Goal: Information Seeking & Learning: Learn about a topic

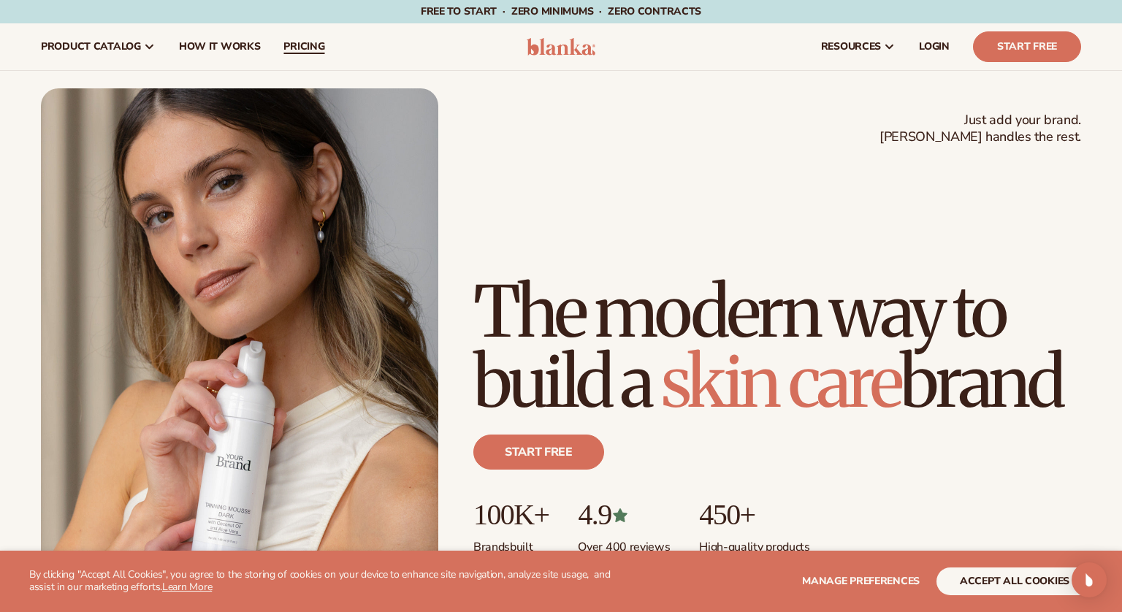
click at [305, 49] on span "pricing" at bounding box center [304, 47] width 41 height 12
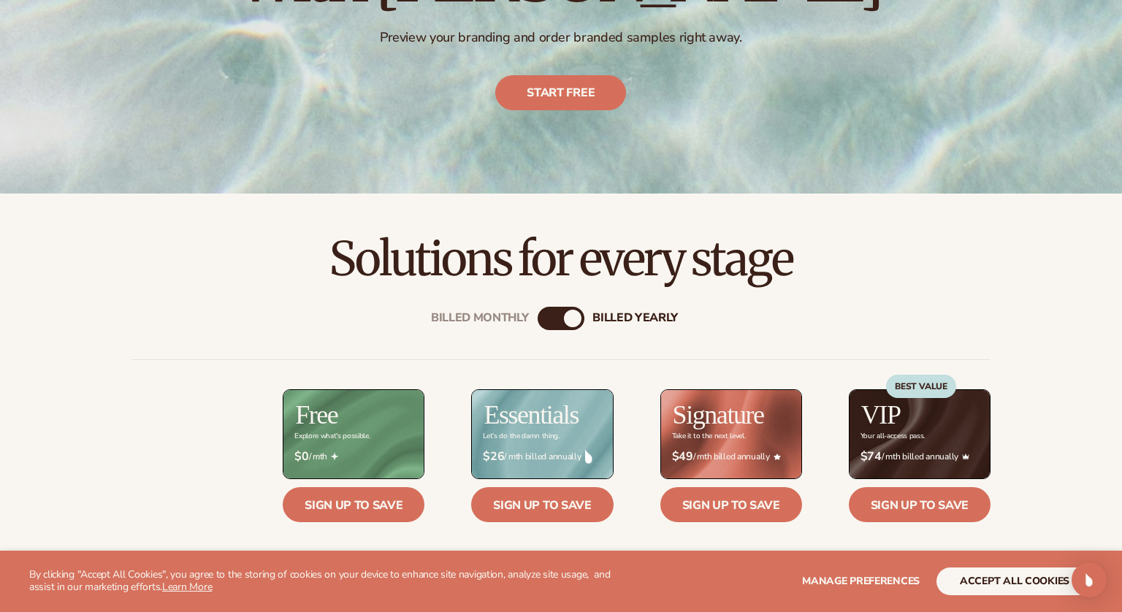
scroll to position [356, 0]
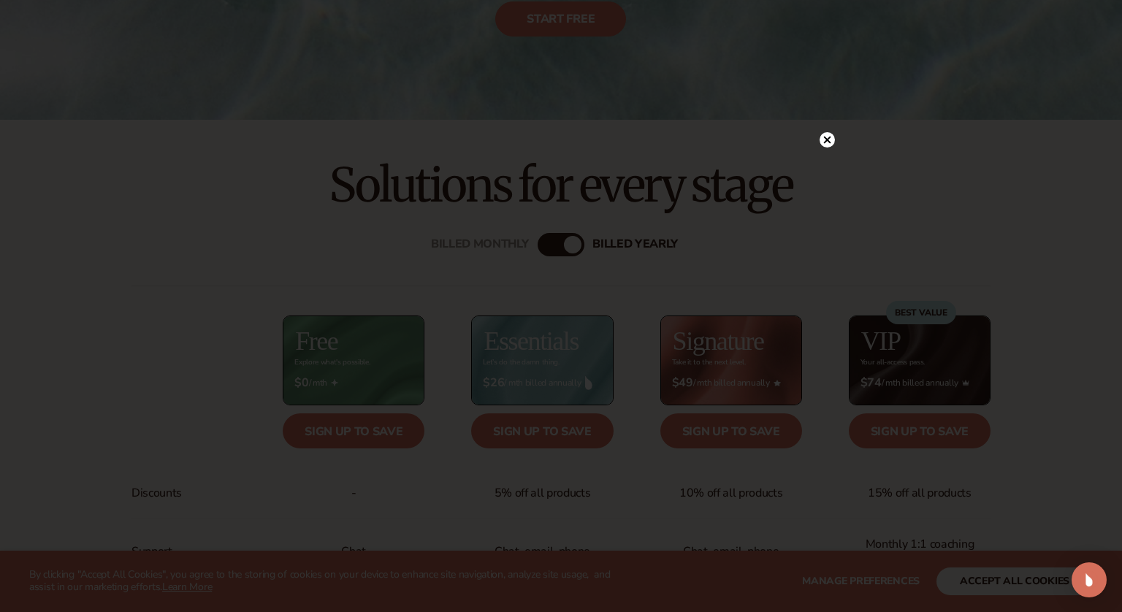
click at [825, 140] on circle at bounding box center [827, 139] width 15 height 15
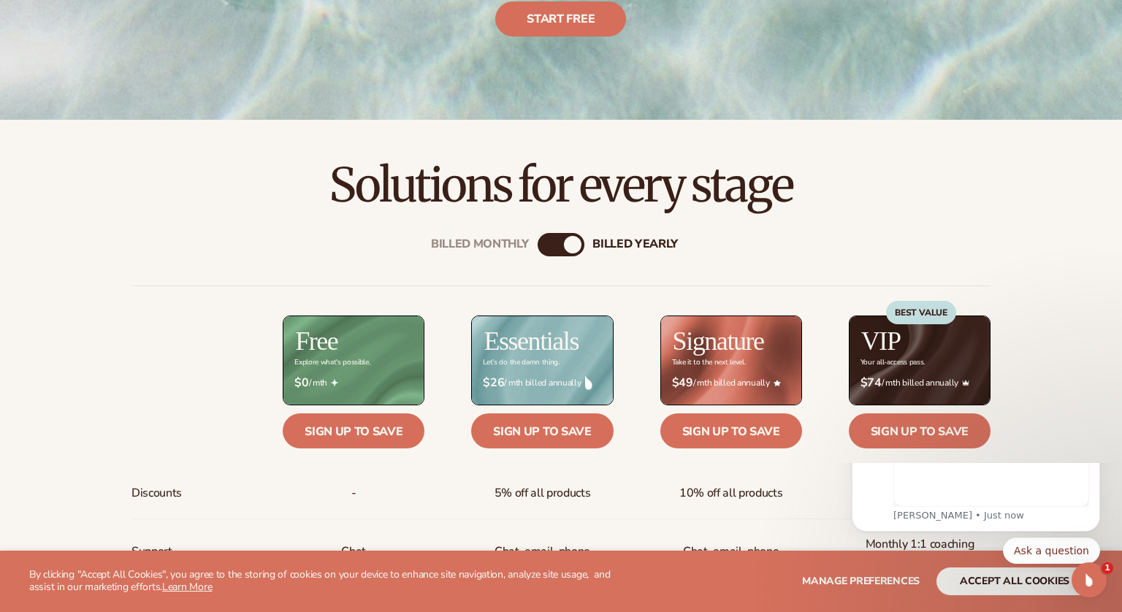
scroll to position [0, 0]
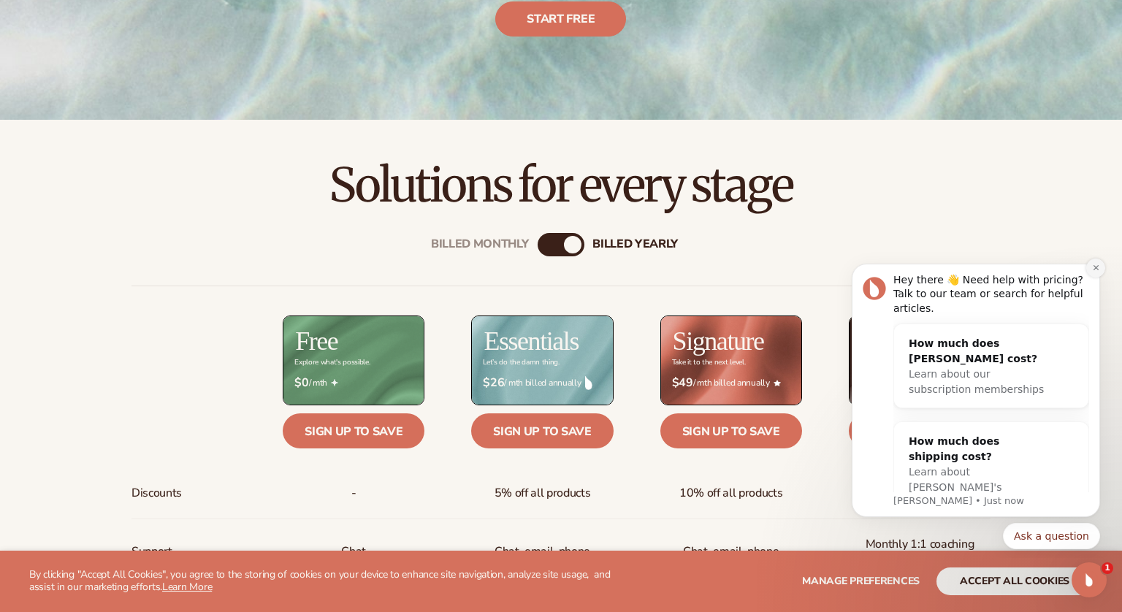
click at [1097, 270] on icon "Dismiss notification" at bounding box center [1095, 267] width 5 height 5
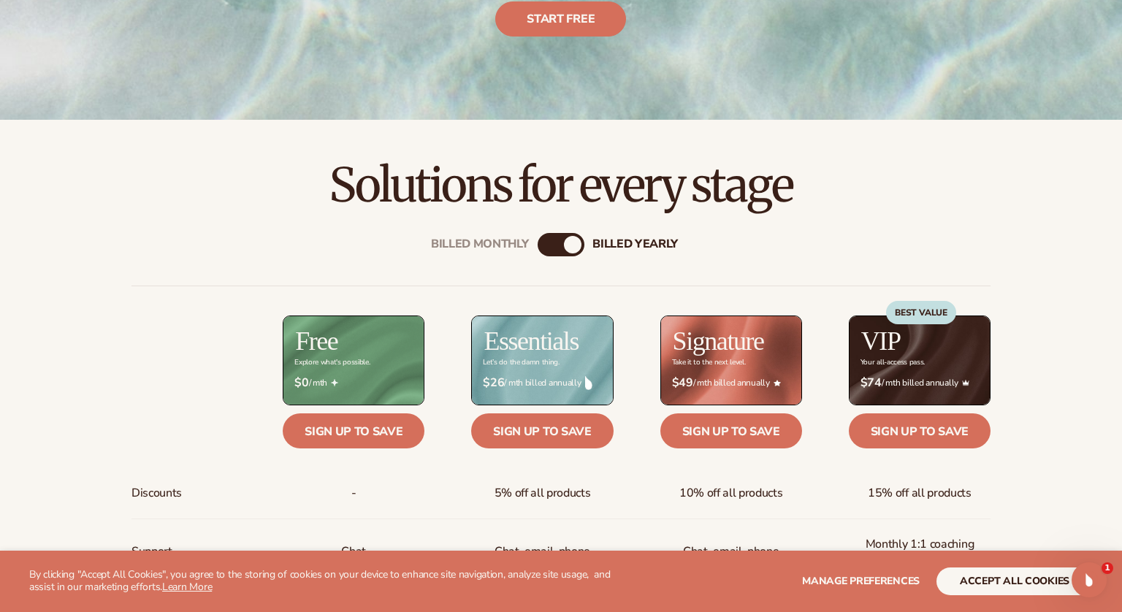
click at [549, 248] on div "Billed Monthly" at bounding box center [547, 245] width 18 height 18
click at [571, 245] on div "billed Yearly" at bounding box center [576, 245] width 18 height 18
click at [544, 245] on div "Billed Monthly" at bounding box center [547, 245] width 18 height 18
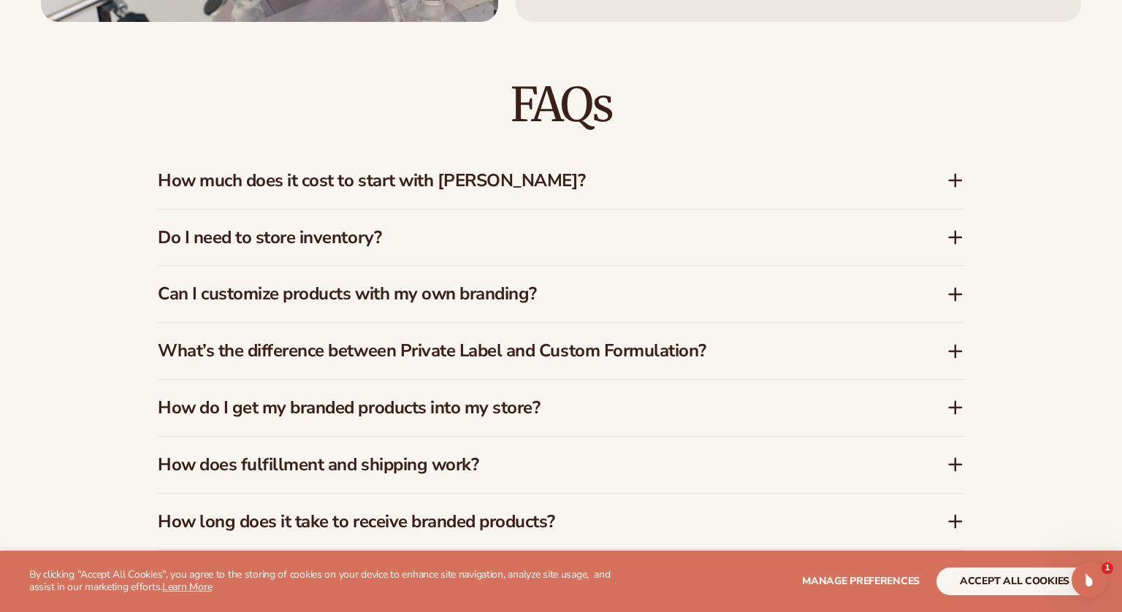
scroll to position [2096, 0]
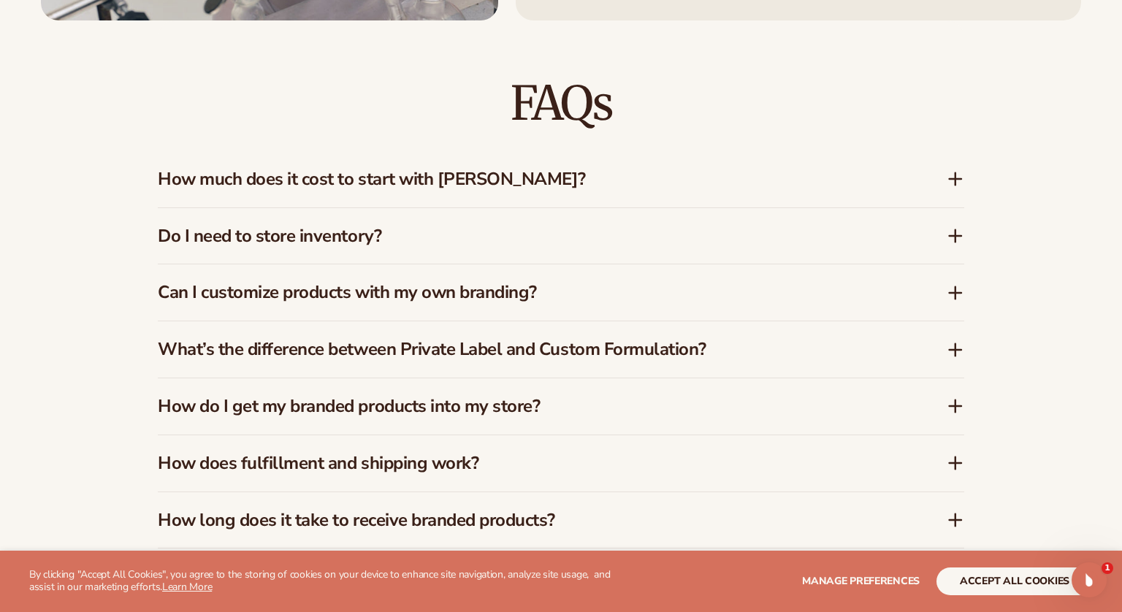
click at [593, 185] on h3 "How much does it cost to start with Blanka?" at bounding box center [530, 179] width 745 height 21
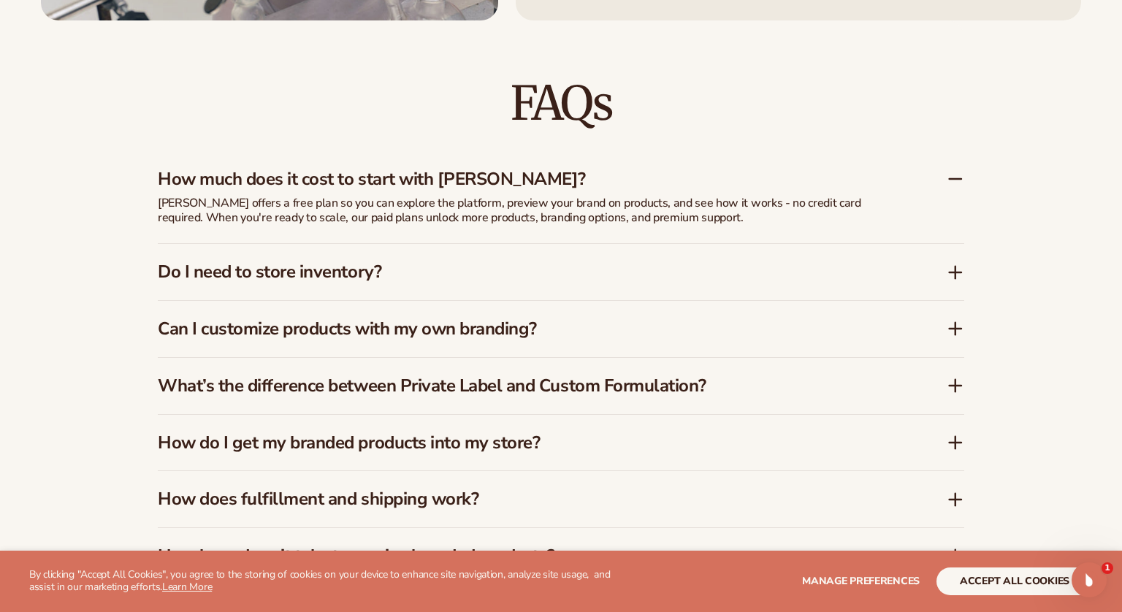
click at [955, 179] on icon at bounding box center [956, 179] width 12 height 0
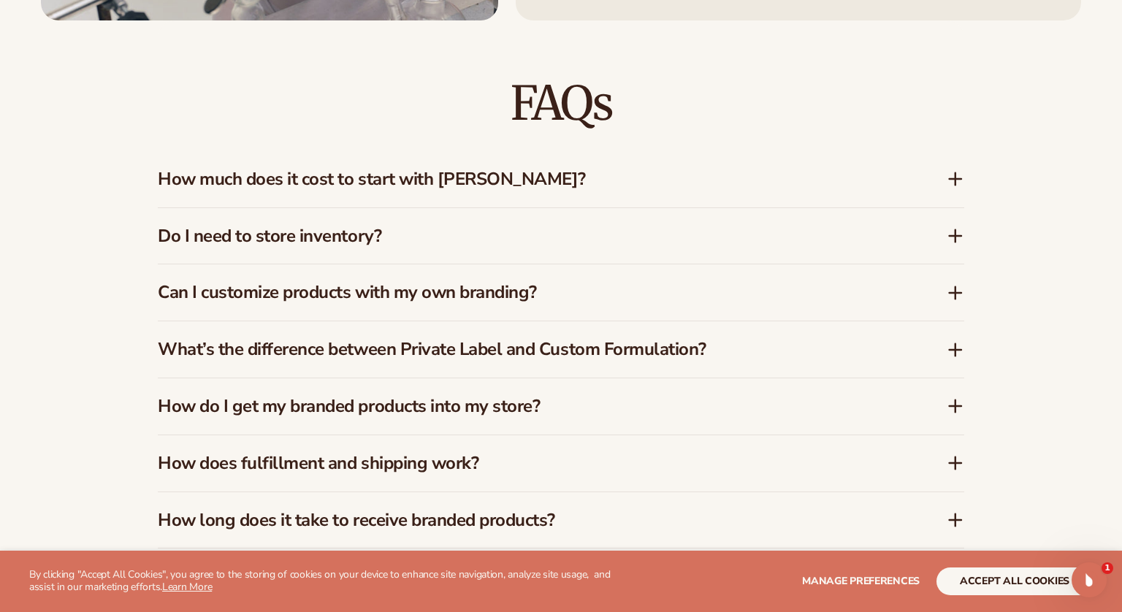
click at [950, 179] on icon at bounding box center [956, 179] width 12 height 0
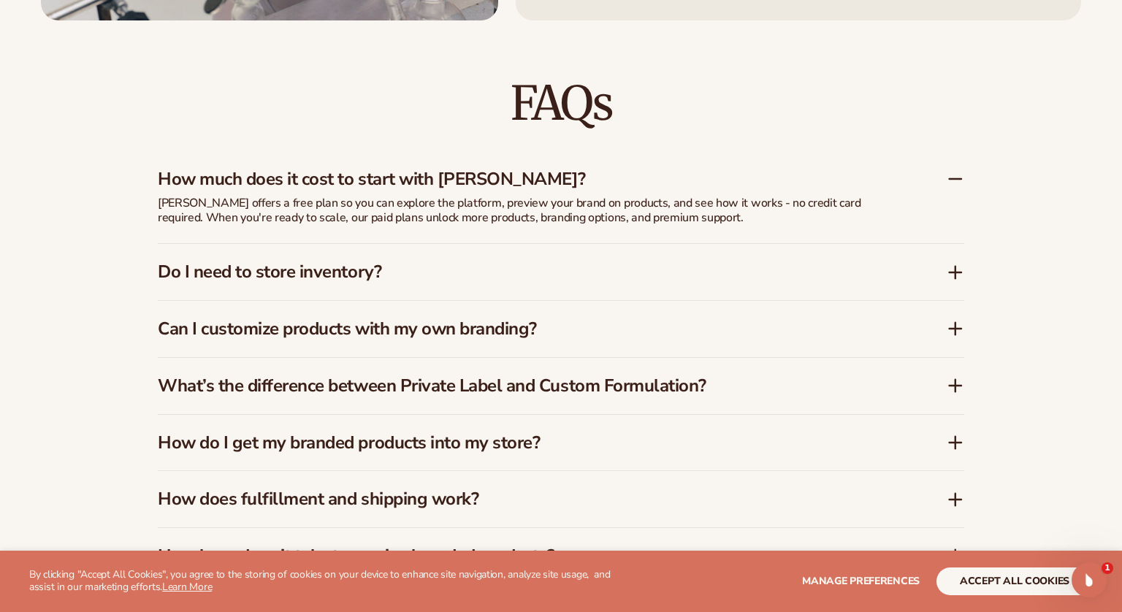
click at [954, 181] on icon at bounding box center [956, 179] width 18 height 18
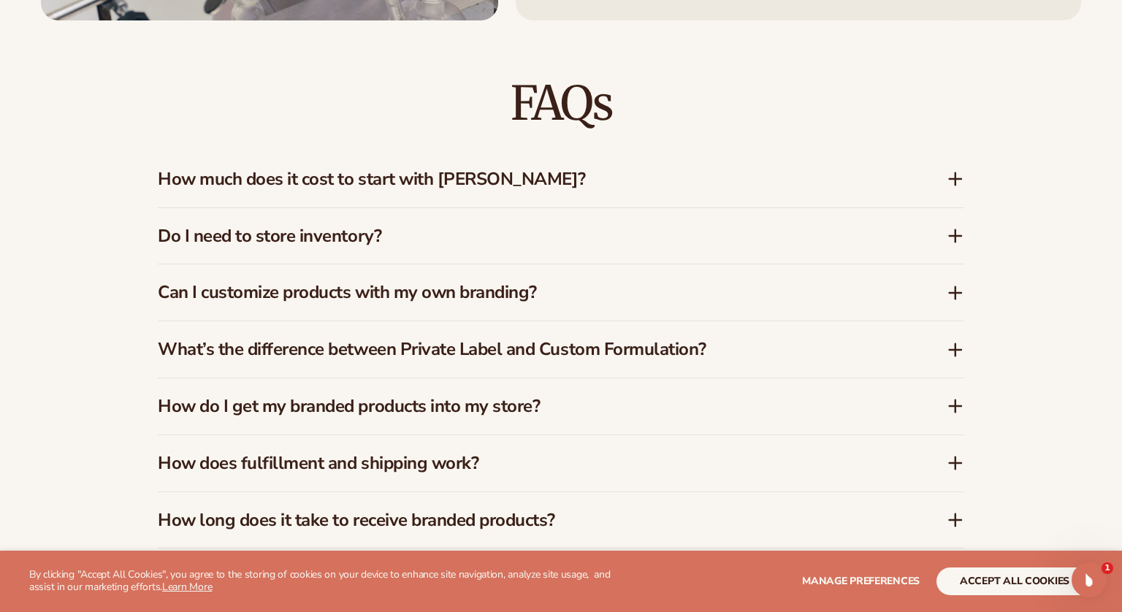
click at [951, 232] on icon at bounding box center [956, 236] width 18 height 18
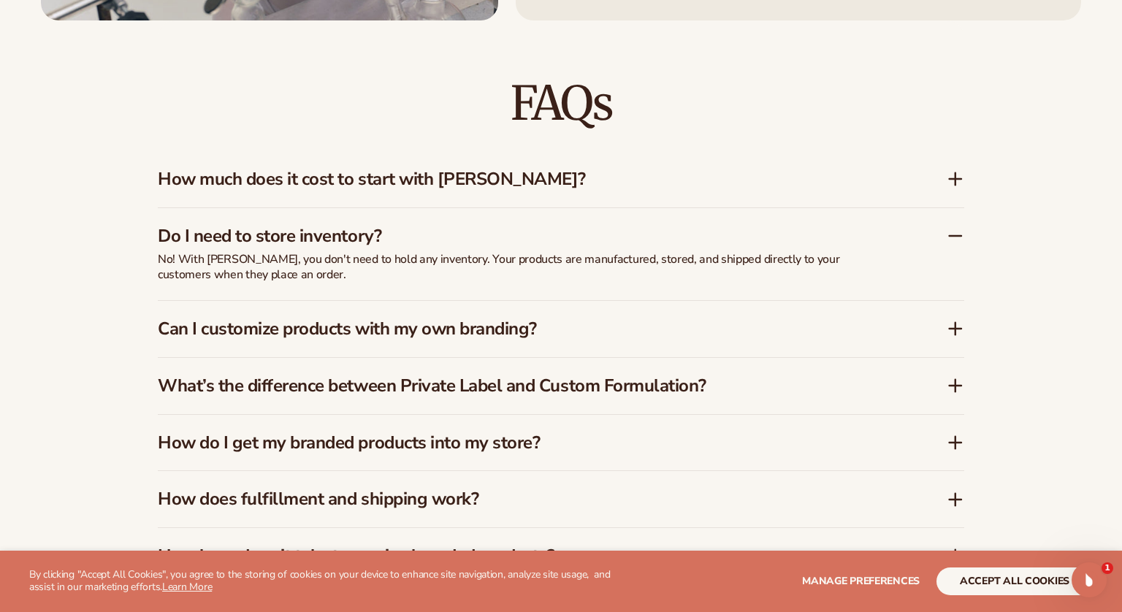
click at [953, 236] on icon at bounding box center [956, 236] width 12 height 0
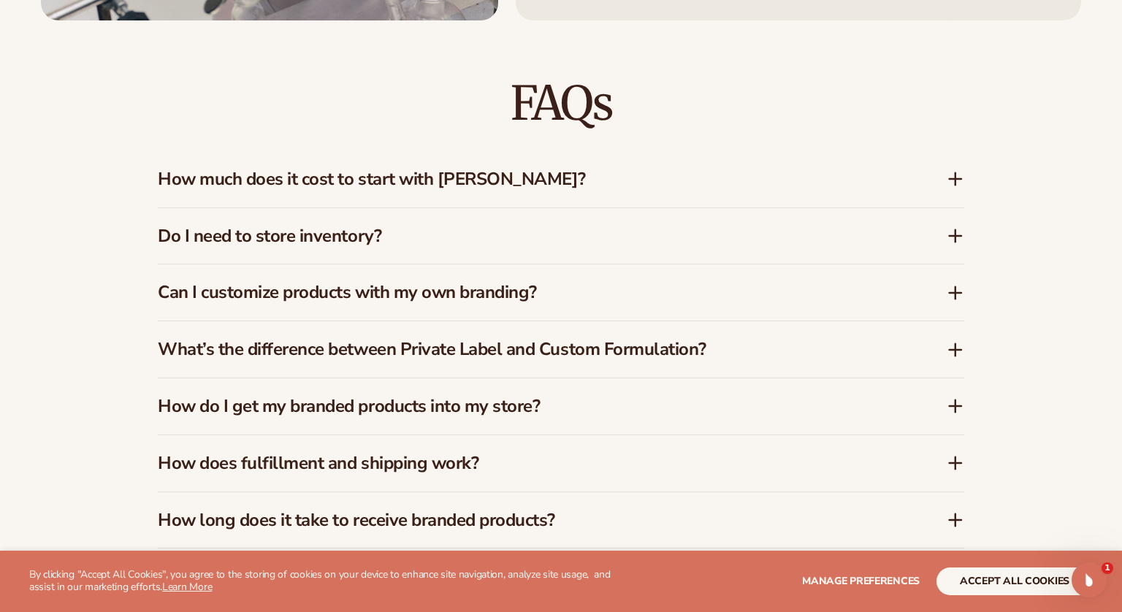
click at [956, 288] on icon at bounding box center [956, 293] width 0 height 12
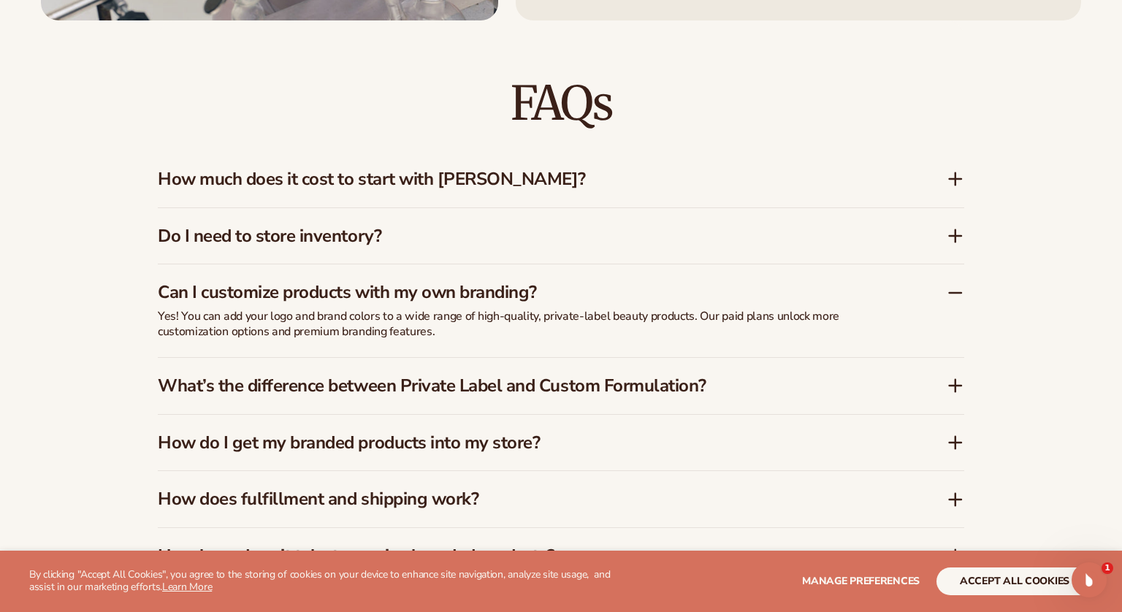
click at [959, 293] on icon at bounding box center [956, 293] width 12 height 0
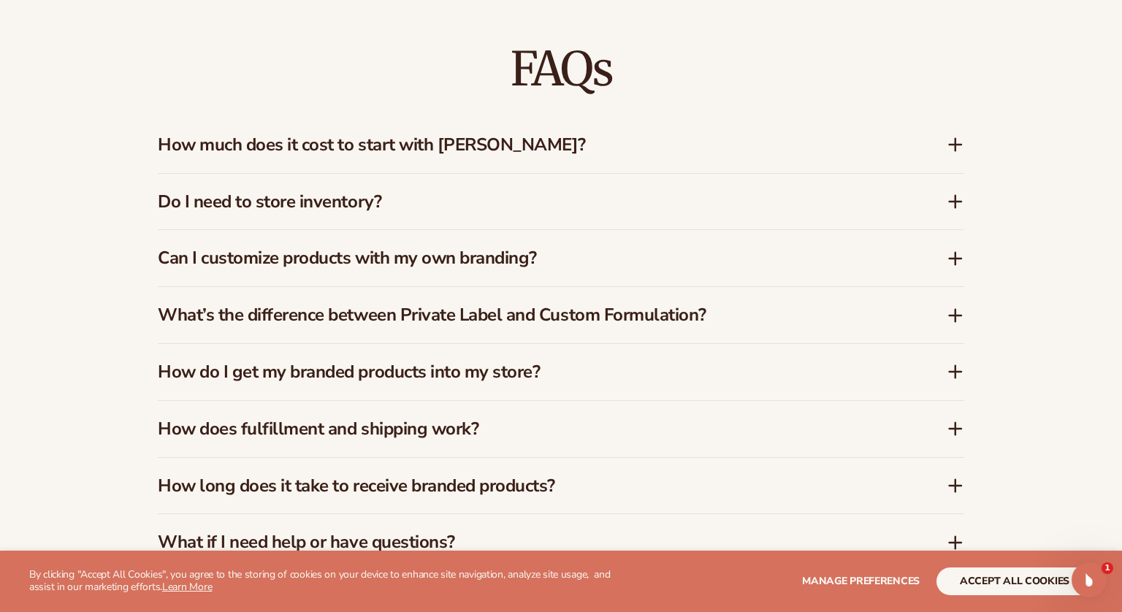
scroll to position [2141, 0]
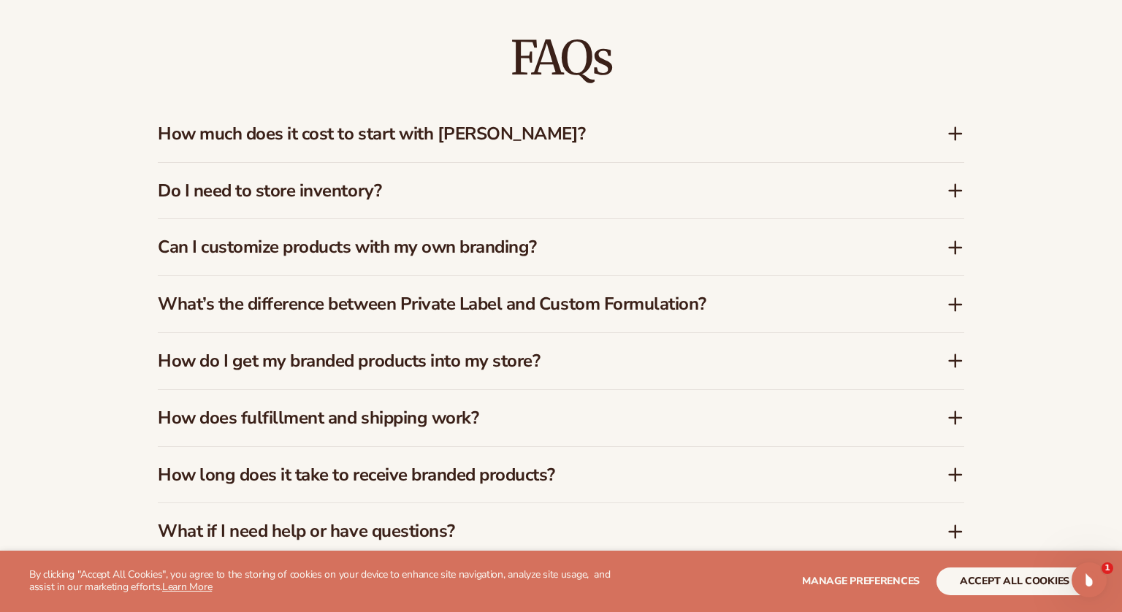
click at [953, 305] on icon at bounding box center [956, 305] width 12 height 0
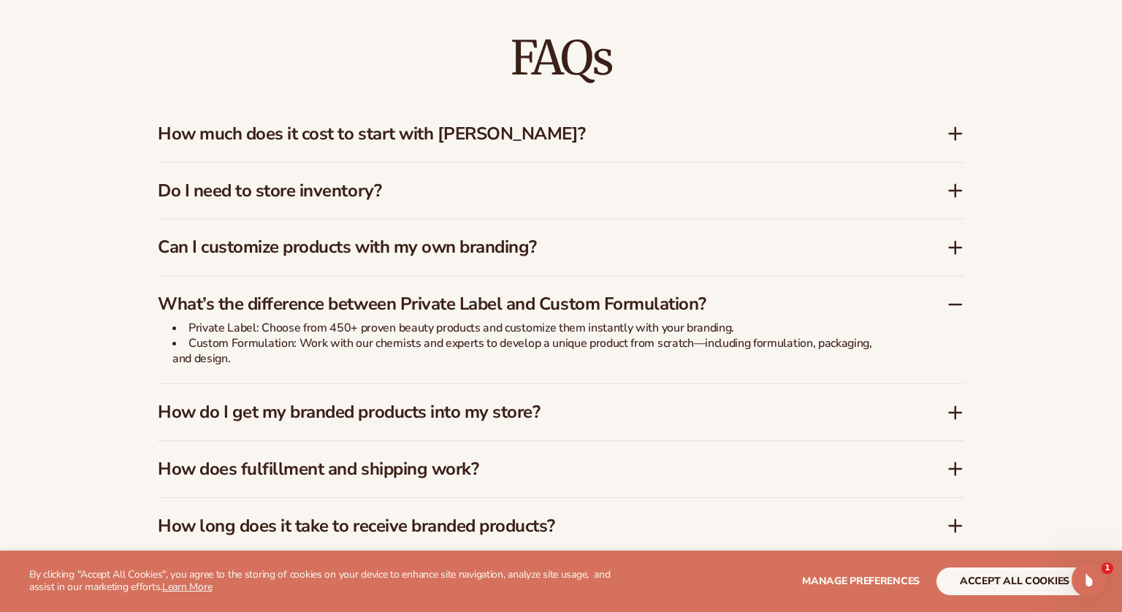
click at [956, 305] on icon at bounding box center [956, 305] width 18 height 18
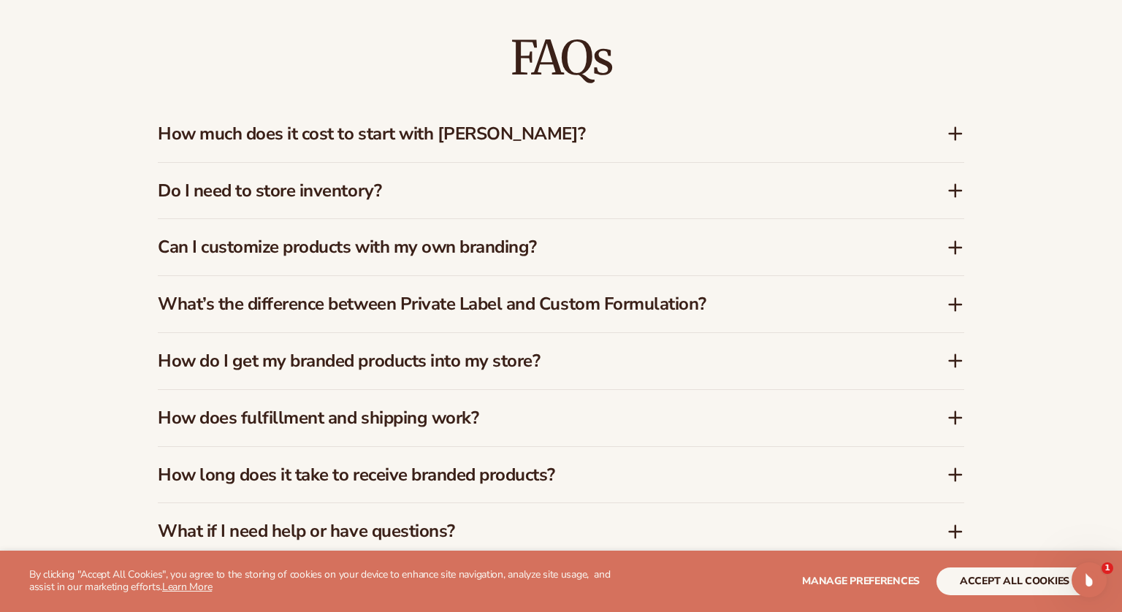
click at [954, 364] on icon at bounding box center [956, 361] width 18 height 18
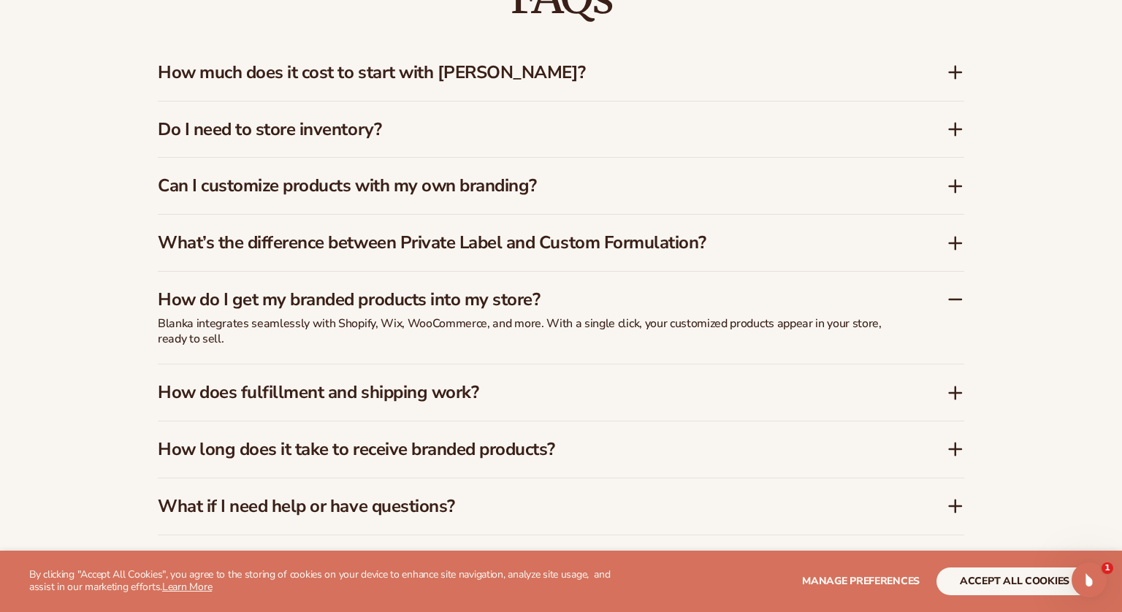
scroll to position [2206, 0]
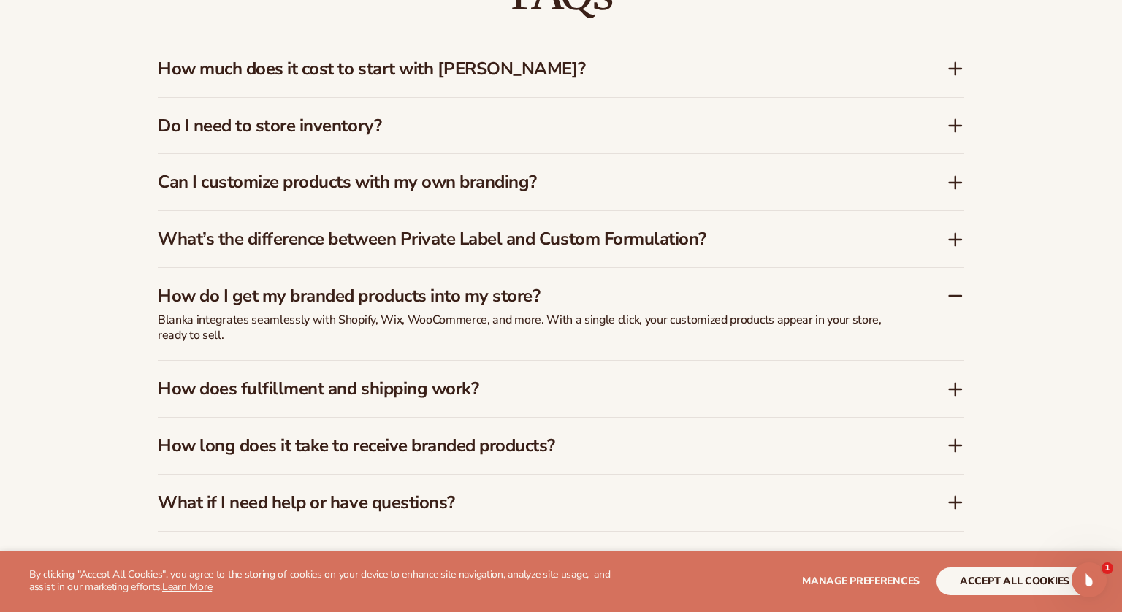
click at [950, 293] on icon at bounding box center [956, 296] width 18 height 18
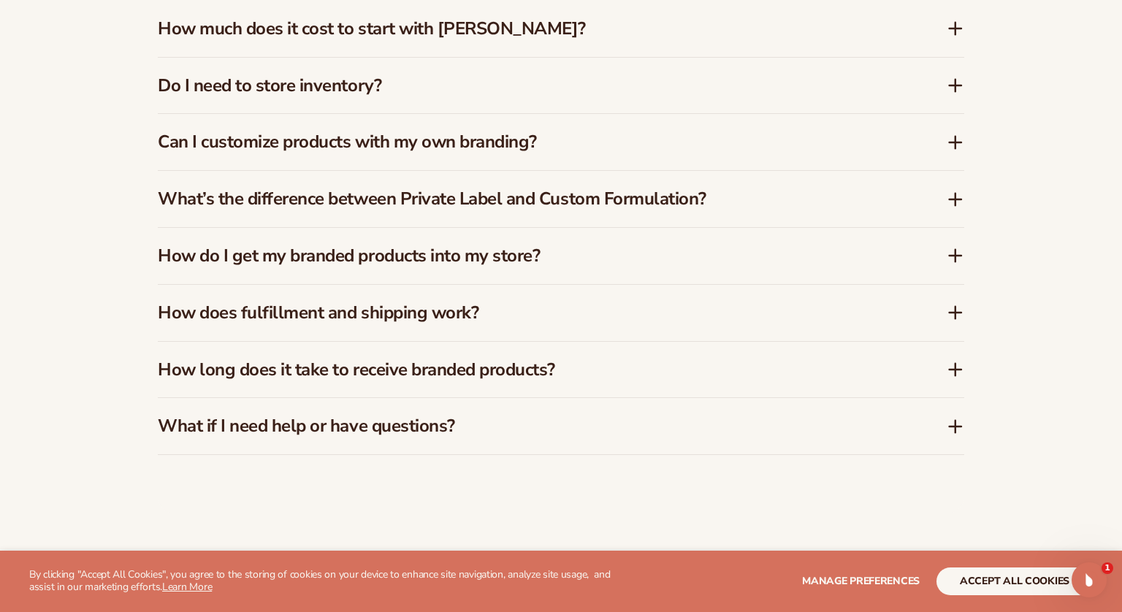
scroll to position [2266, 0]
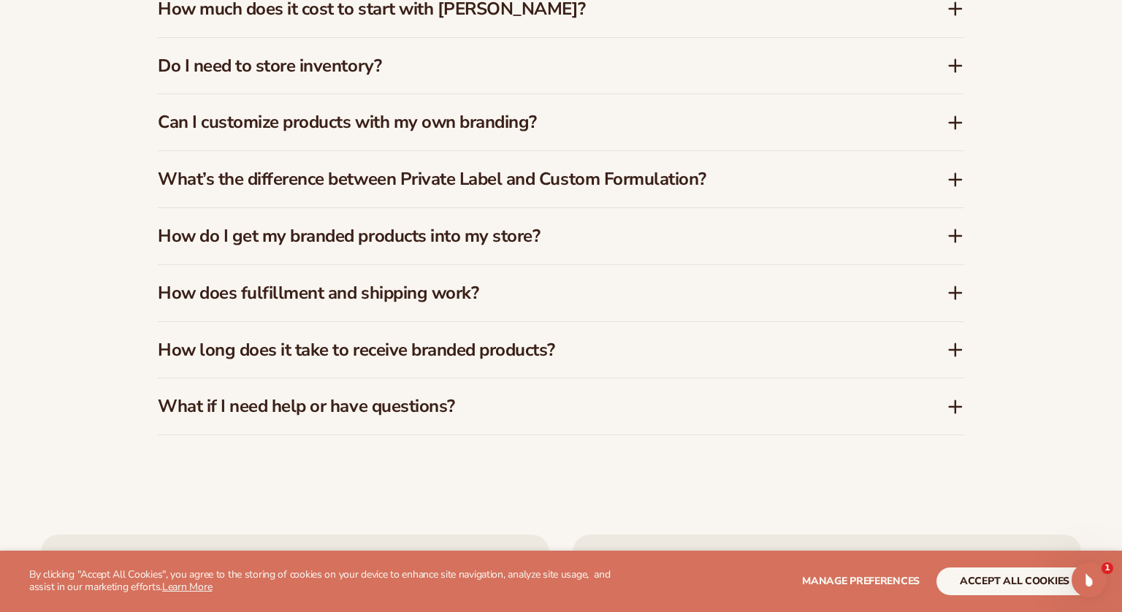
click at [953, 294] on icon at bounding box center [956, 293] width 18 height 18
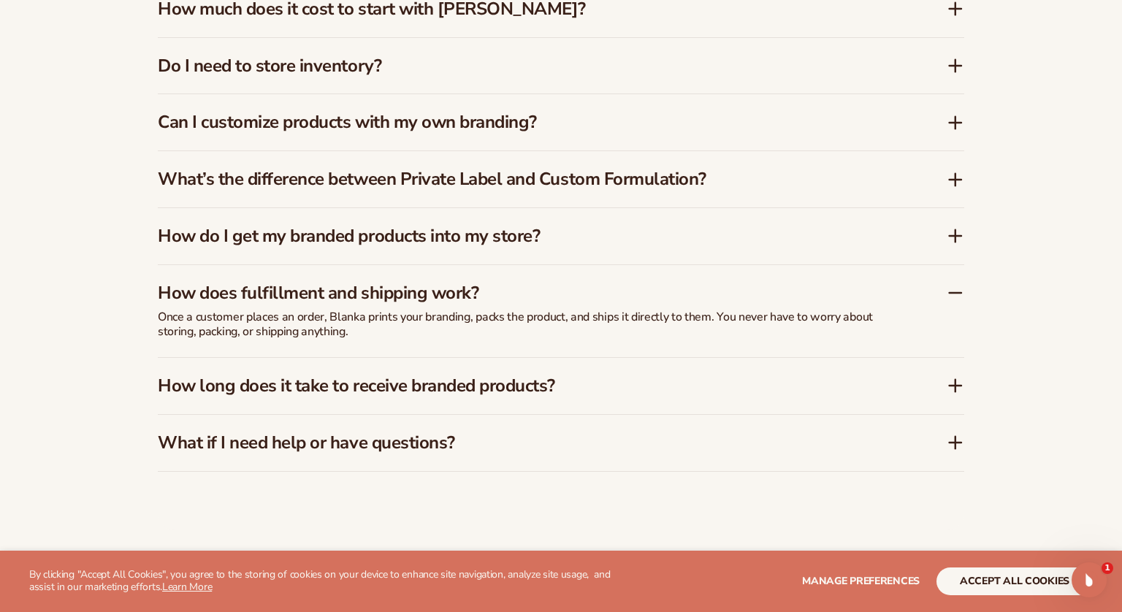
click at [955, 293] on icon at bounding box center [956, 293] width 12 height 0
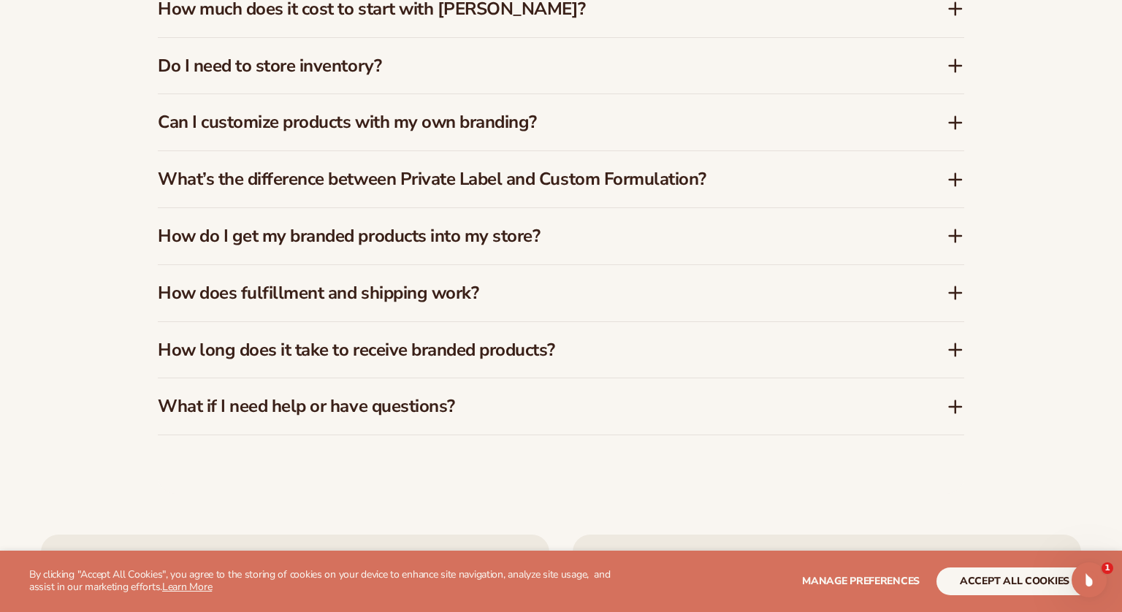
click at [956, 347] on icon at bounding box center [956, 350] width 0 height 12
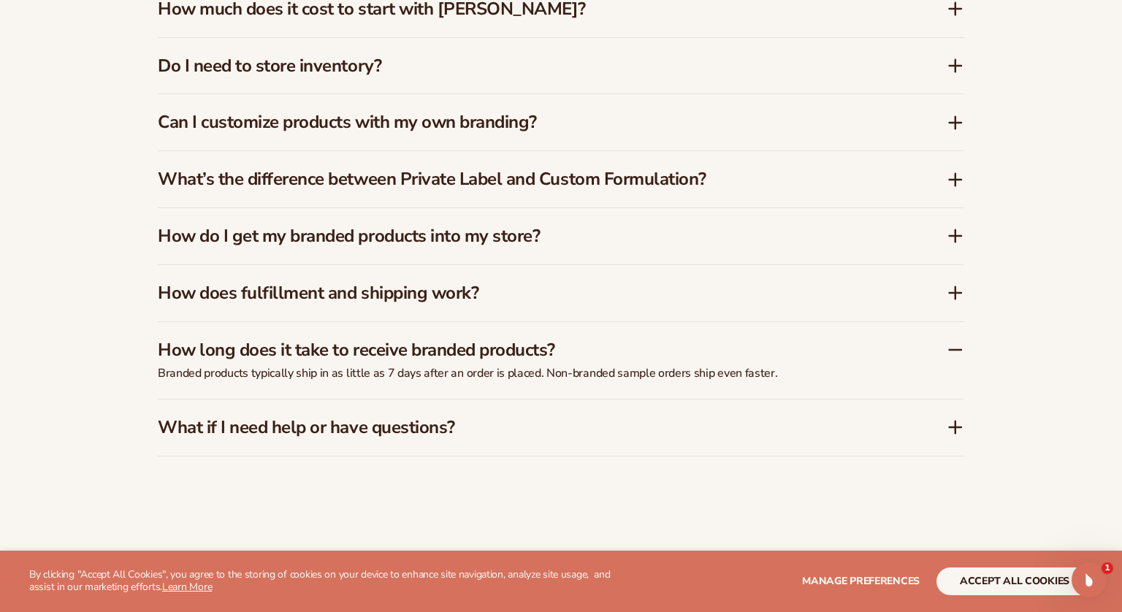
click at [952, 350] on icon at bounding box center [956, 350] width 12 height 0
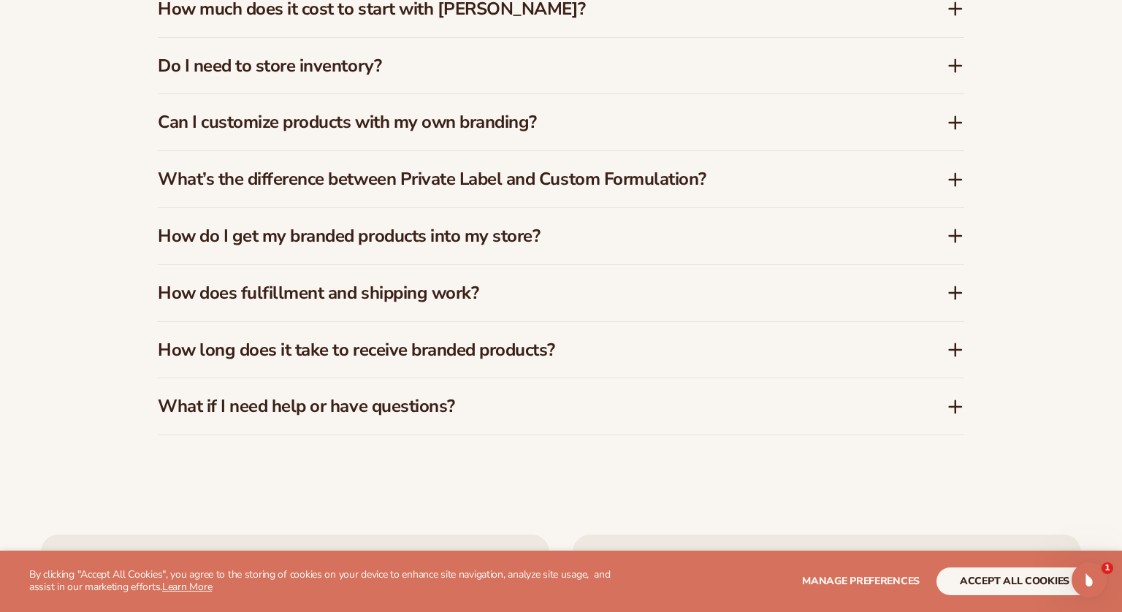
click at [955, 407] on icon at bounding box center [956, 407] width 12 height 0
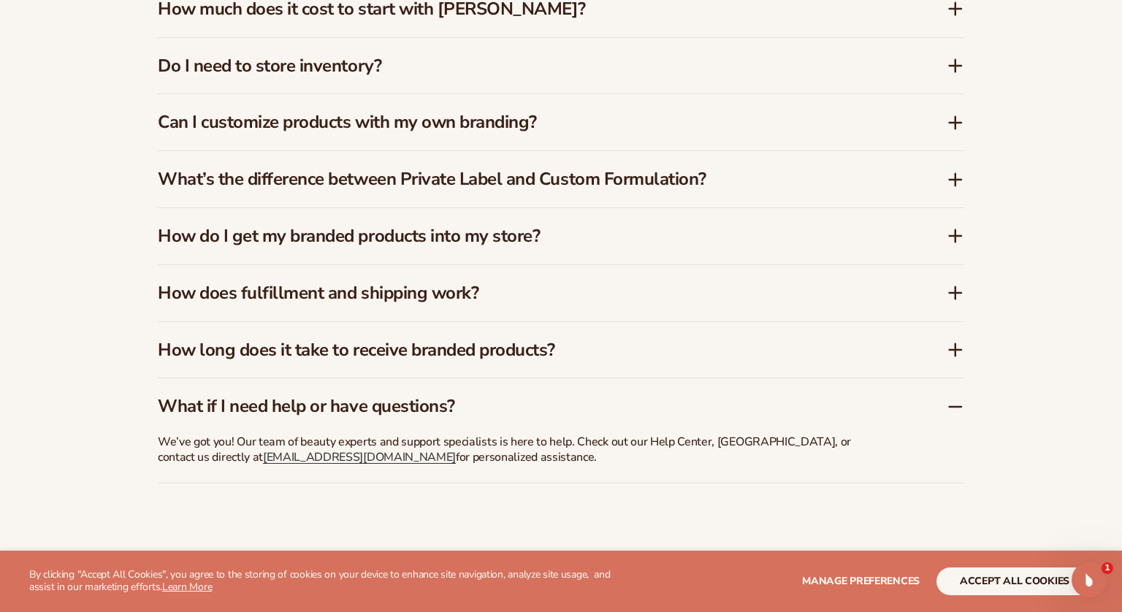
click at [956, 403] on icon at bounding box center [956, 407] width 18 height 18
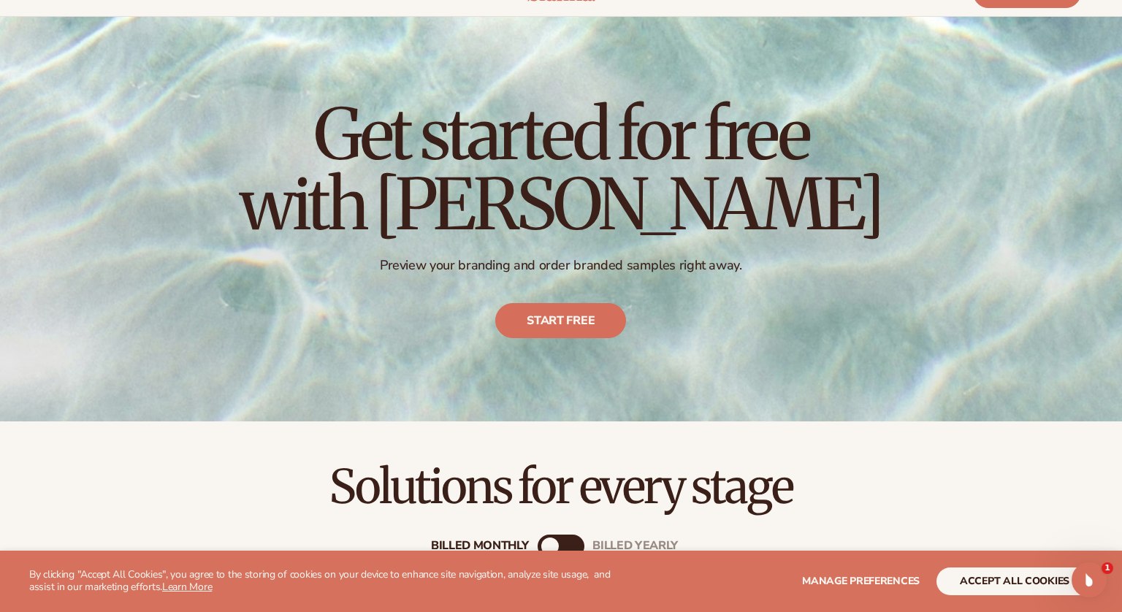
scroll to position [0, 0]
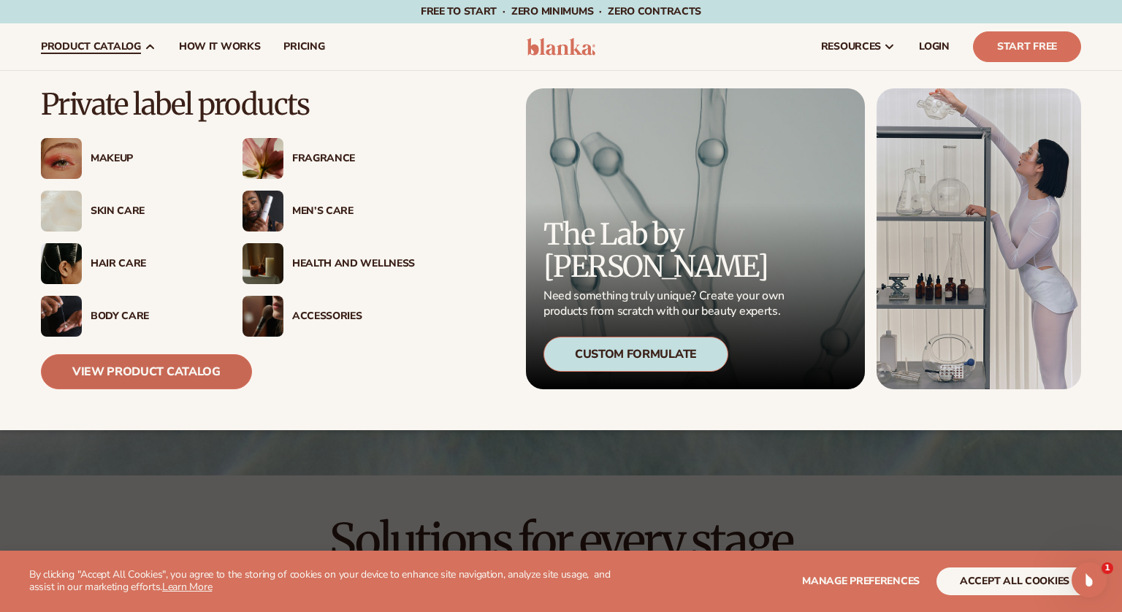
click at [145, 369] on link "View Product Catalog" at bounding box center [146, 371] width 211 height 35
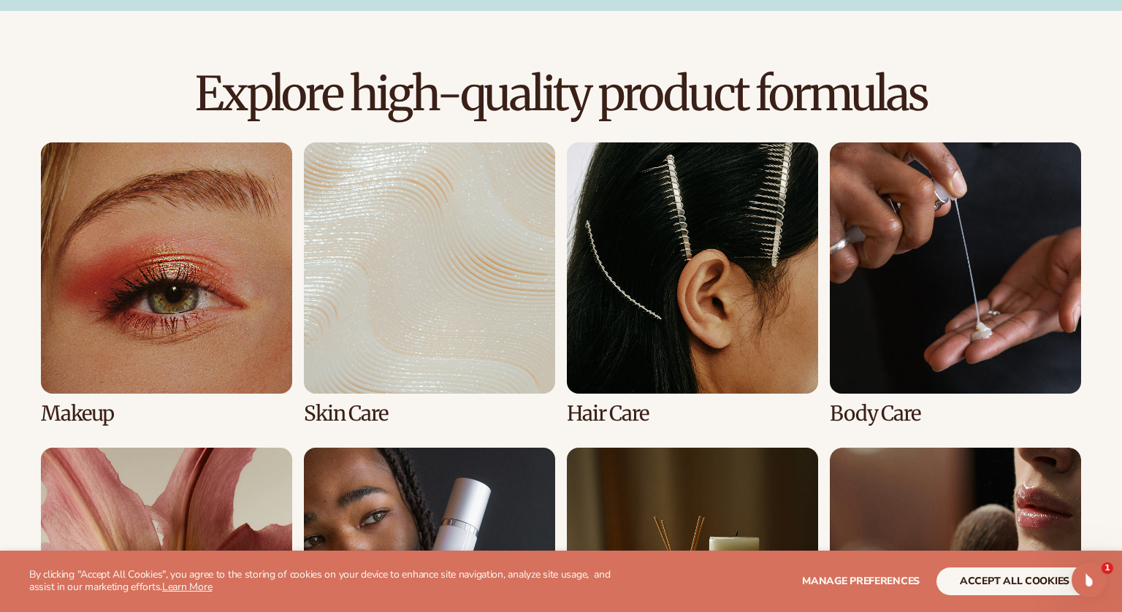
scroll to position [996, 0]
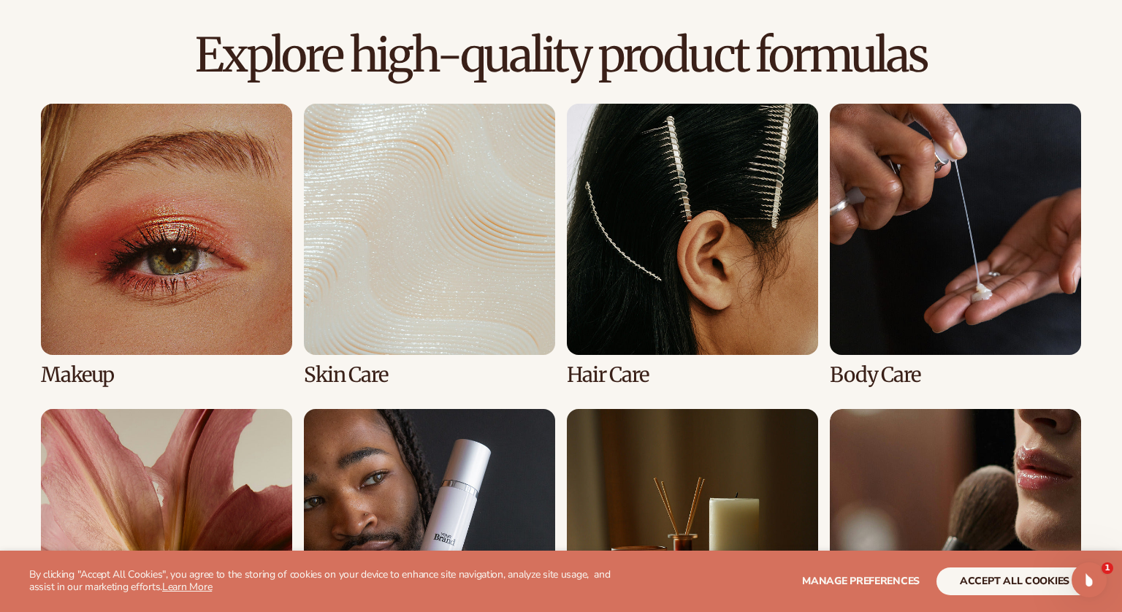
click at [151, 248] on link "1 / 8" at bounding box center [166, 245] width 251 height 283
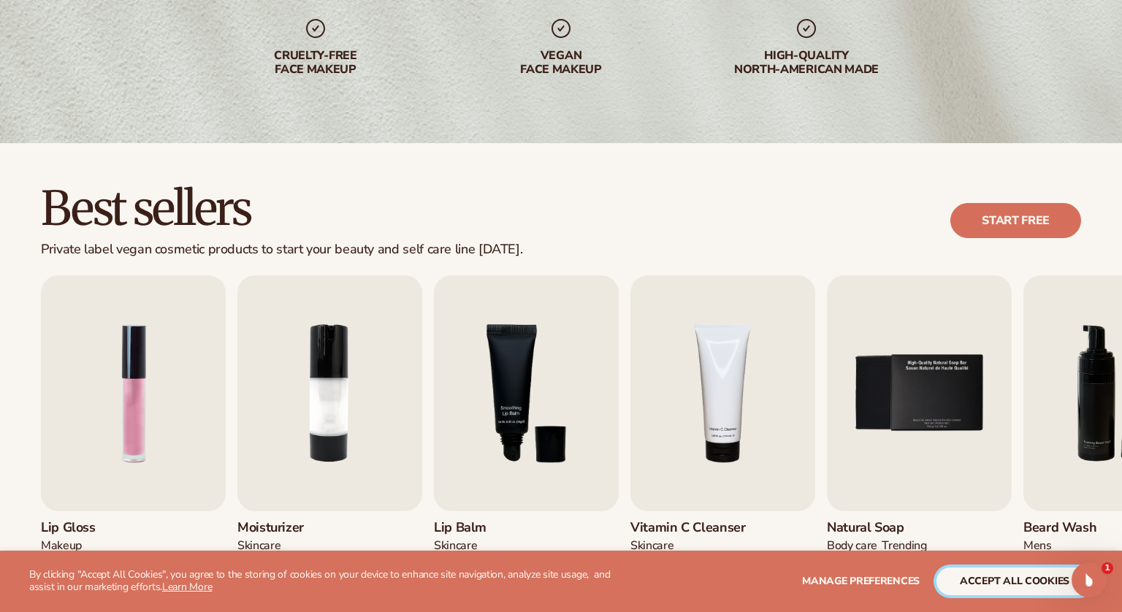
click at [1018, 586] on button "accept all cookies" at bounding box center [1015, 582] width 156 height 28
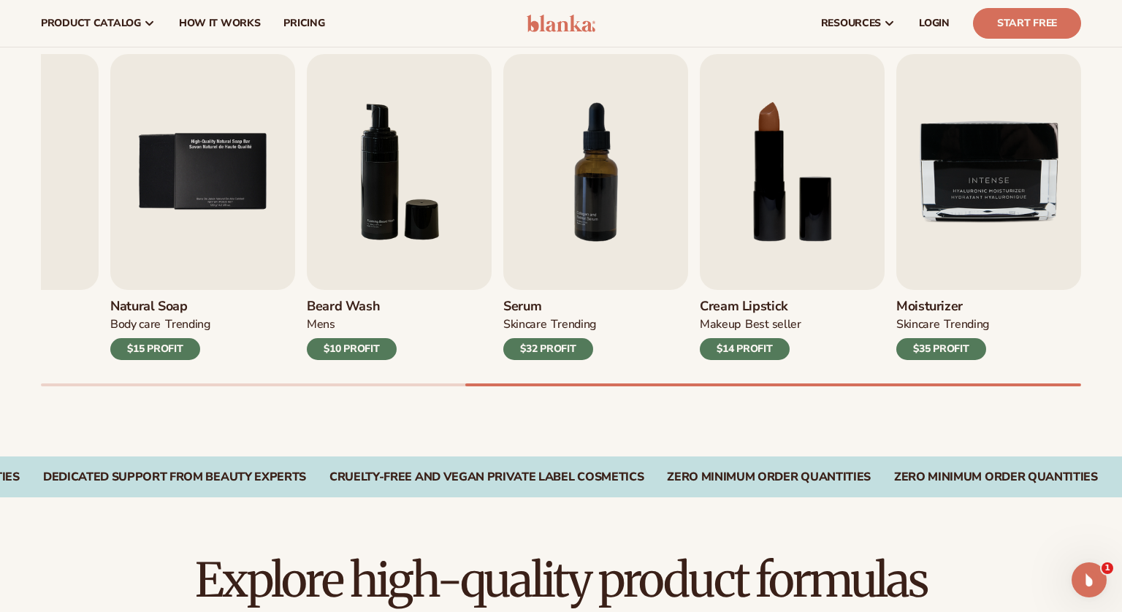
scroll to position [443, 0]
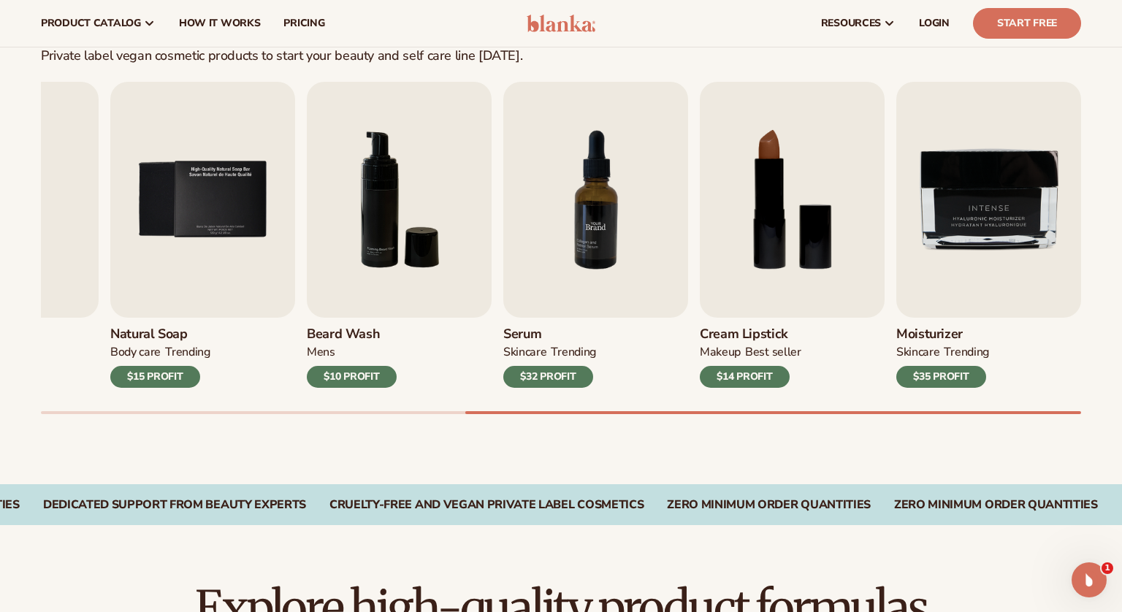
click at [594, 225] on img "7 / 9" at bounding box center [595, 200] width 185 height 236
click at [581, 248] on img "7 / 9" at bounding box center [595, 200] width 185 height 236
click at [557, 377] on div "$32 PROFIT" at bounding box center [548, 377] width 90 height 22
click at [598, 259] on img "7 / 9" at bounding box center [595, 200] width 185 height 236
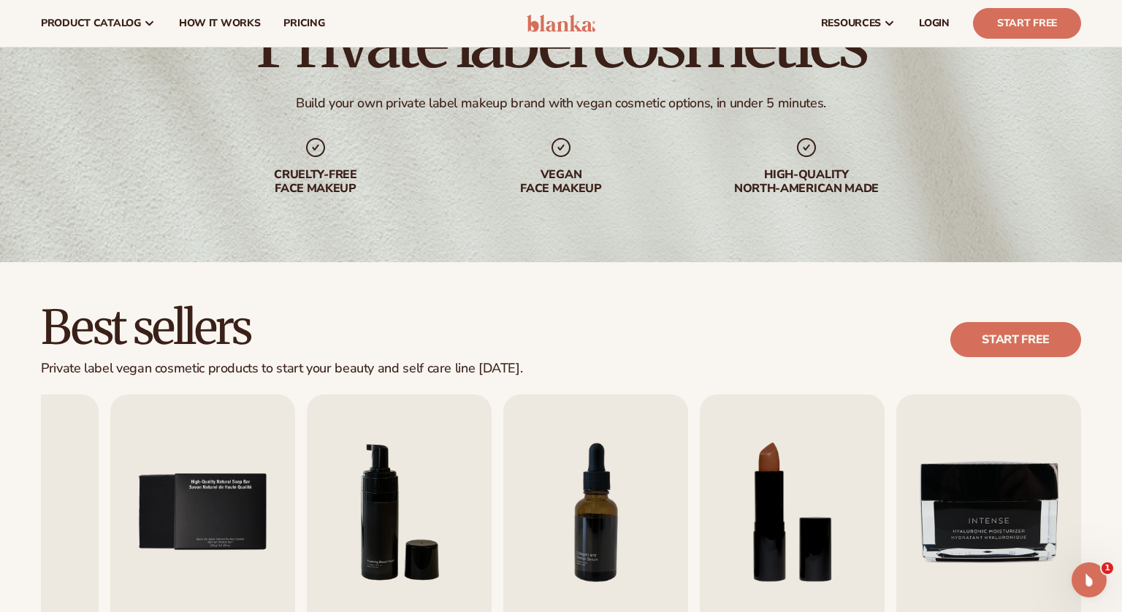
scroll to position [0, 0]
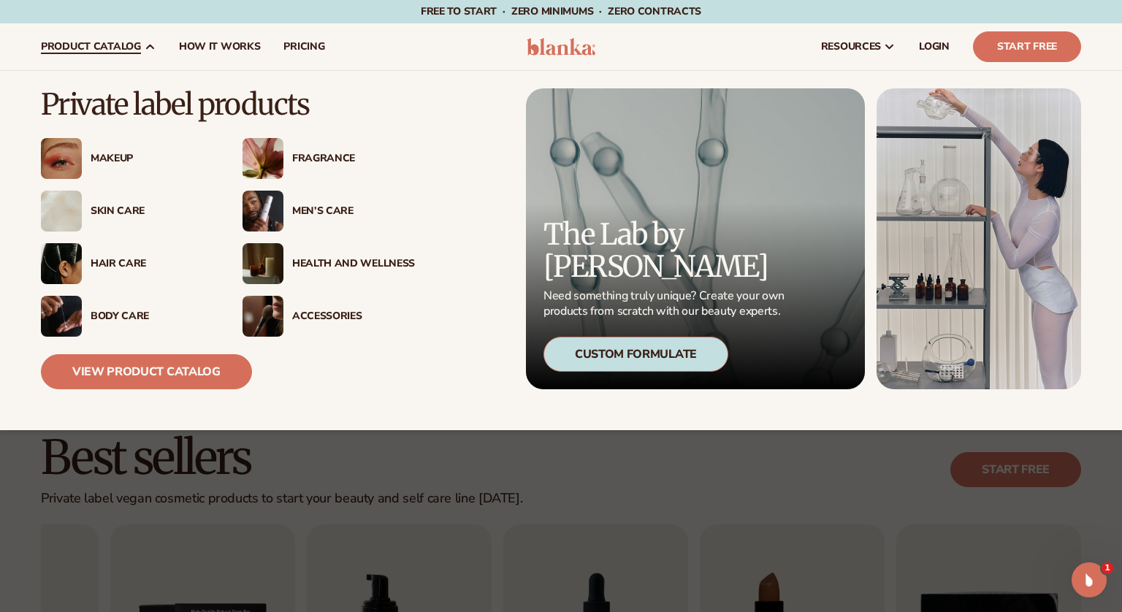
click at [300, 210] on div "Men’s Care" at bounding box center [353, 211] width 123 height 12
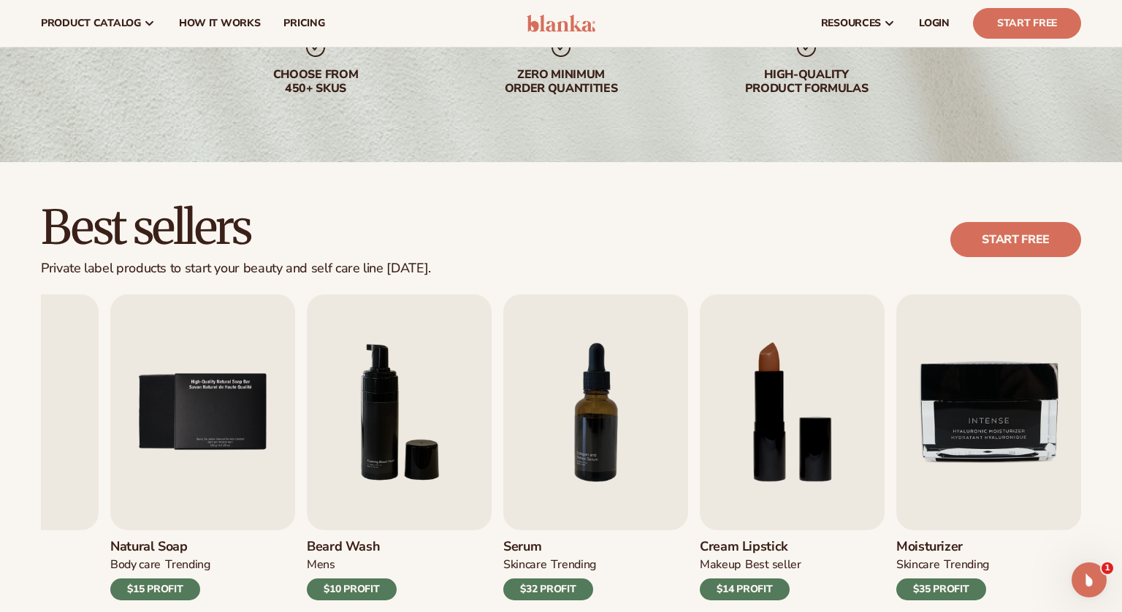
scroll to position [228, 0]
